Goal: Task Accomplishment & Management: Use online tool/utility

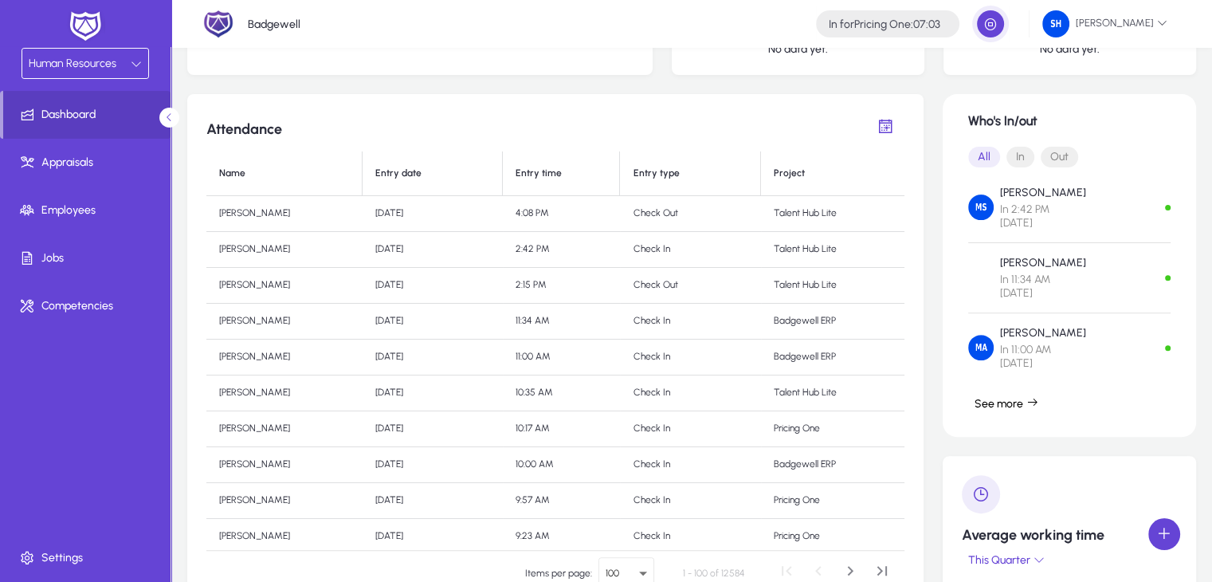
scroll to position [459, 0]
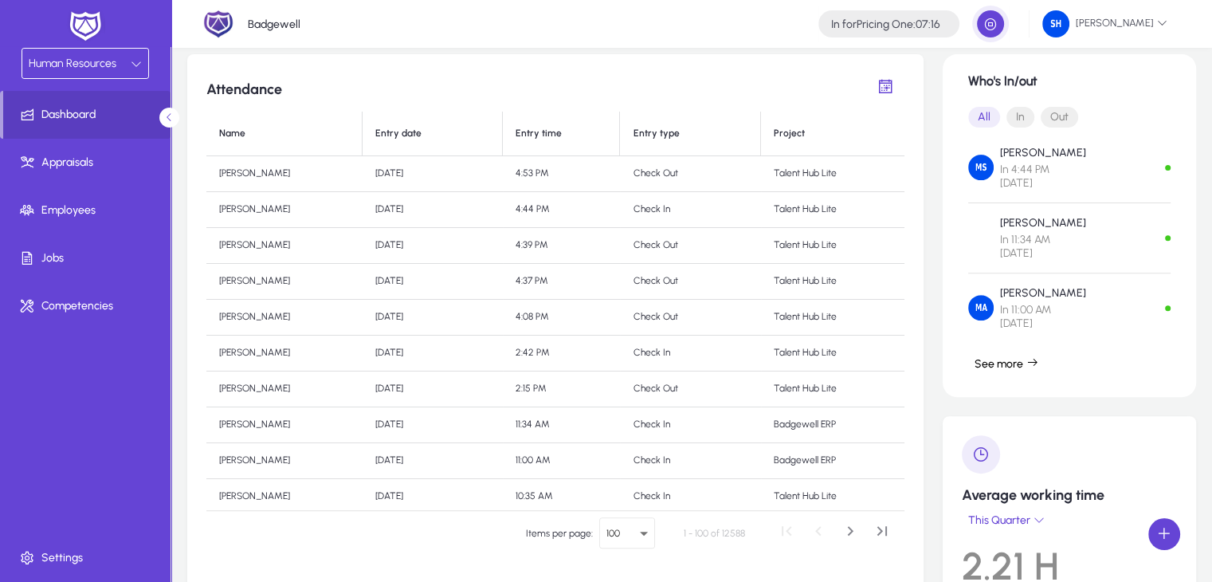
scroll to position [11, 0]
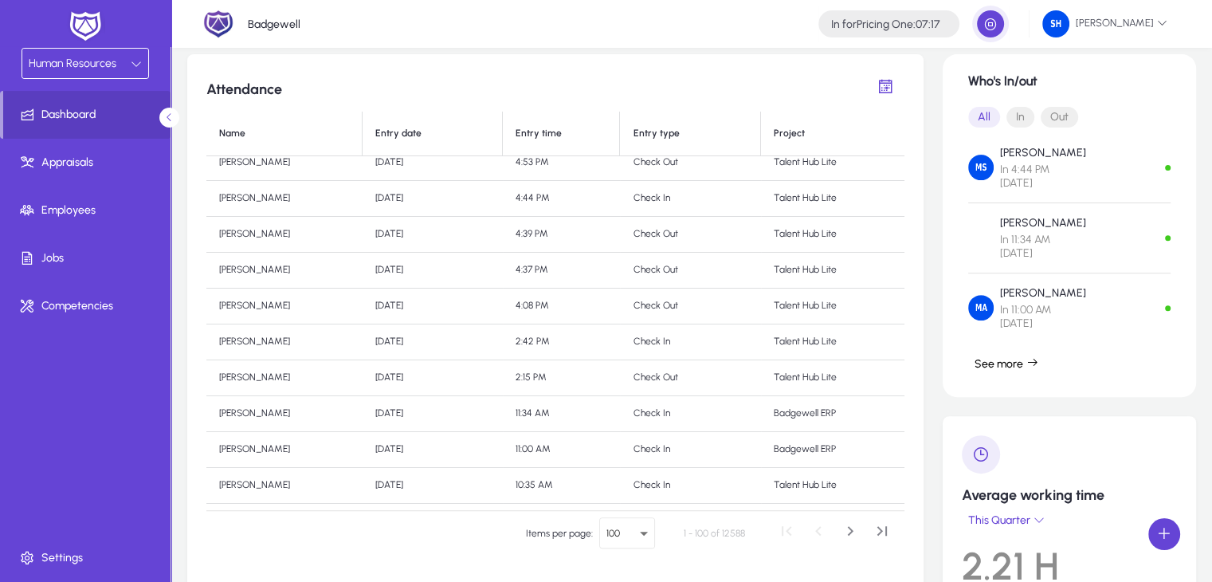
click at [927, 384] on div "Attendance Name Entry date Entry time Entry type Project Amira Yousef Thu, 21 A…" at bounding box center [691, 331] width 1009 height 554
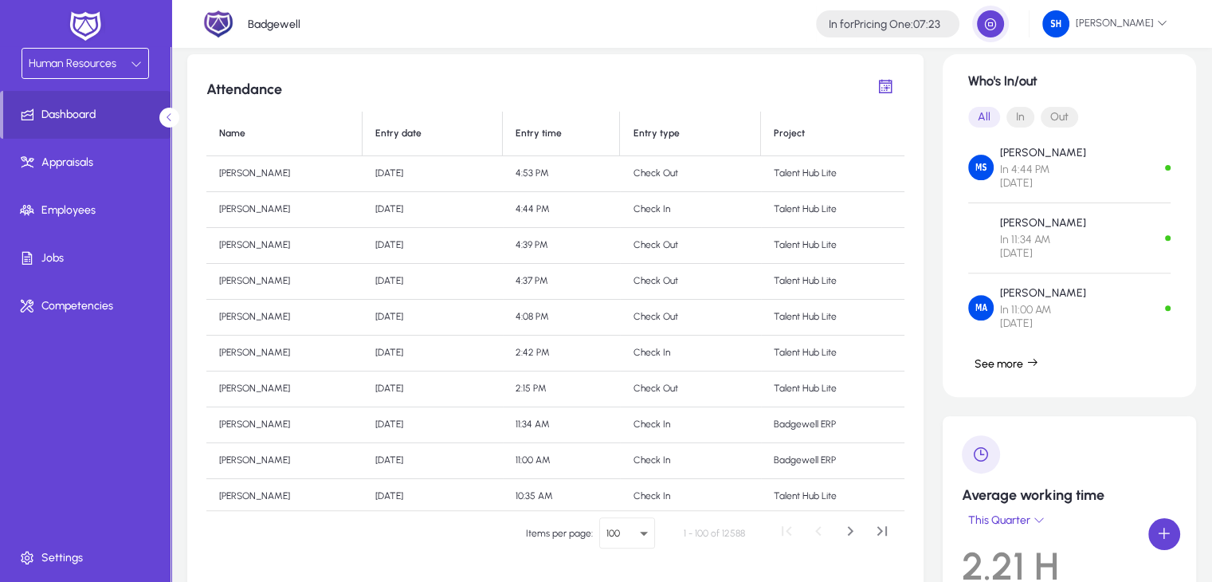
click at [1087, 379] on div "Who's In/out All In Out mahmoud srour In 4:44 PM Today Mahmoud Samy In 11:34 AM…" at bounding box center [1069, 225] width 253 height 343
click at [906, 444] on div "Attendance Name Entry date Entry time Entry type Project Amira Yousef Thu, 21 A…" at bounding box center [555, 331] width 736 height 554
click at [799, 459] on td "Badgewell ERP" at bounding box center [832, 461] width 143 height 36
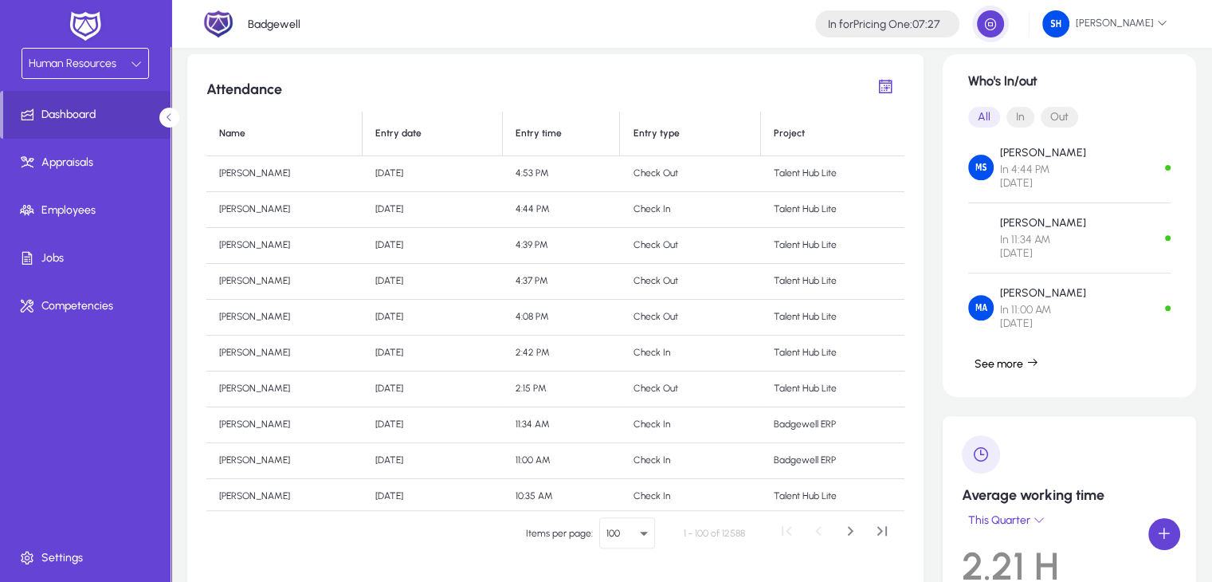
click at [799, 459] on td "Badgewell ERP" at bounding box center [832, 461] width 143 height 36
click at [867, 466] on td "Badgewell ERP" at bounding box center [832, 461] width 143 height 36
click at [1007, 33] on span "button" at bounding box center [991, 24] width 32 height 32
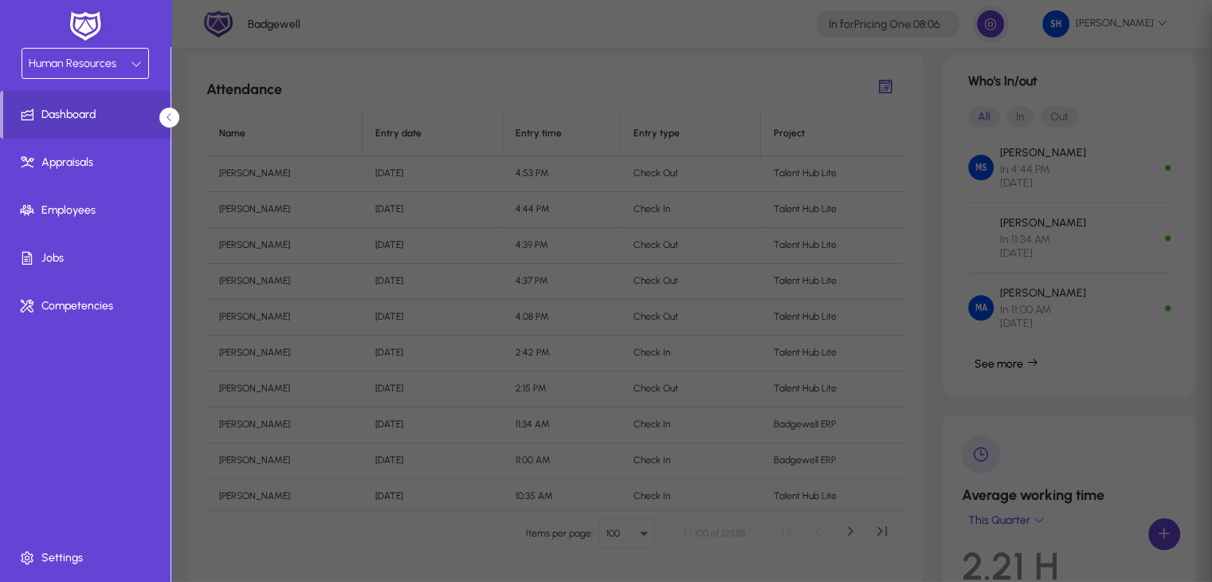
type input "*****"
type input "**********"
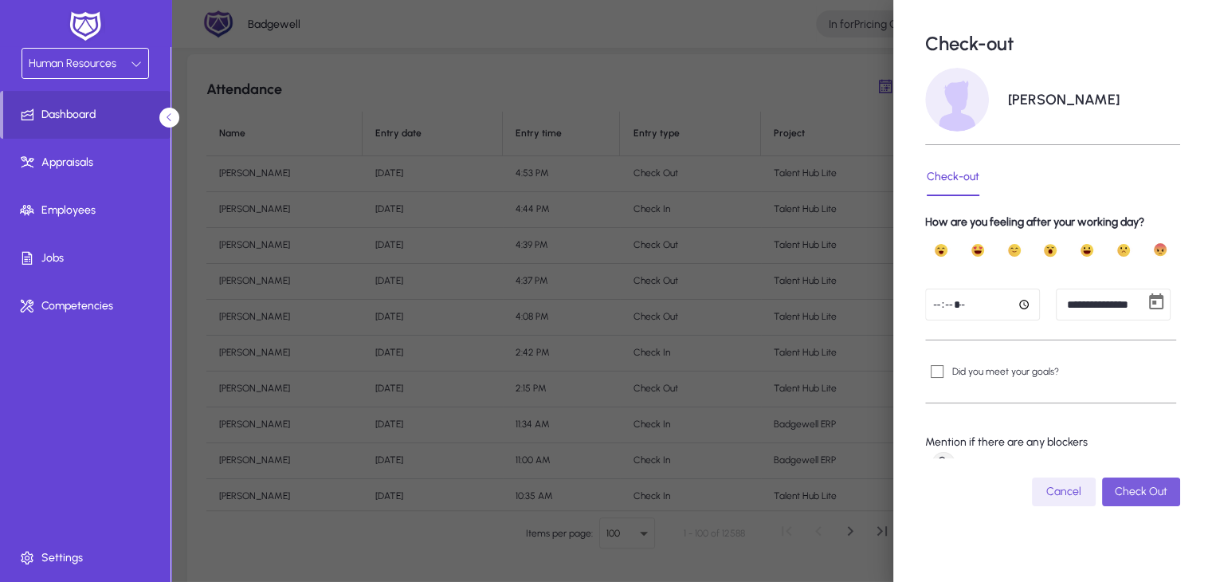
click at [1128, 502] on span "submit" at bounding box center [1141, 492] width 78 height 38
